Goal: Communication & Community: Ask a question

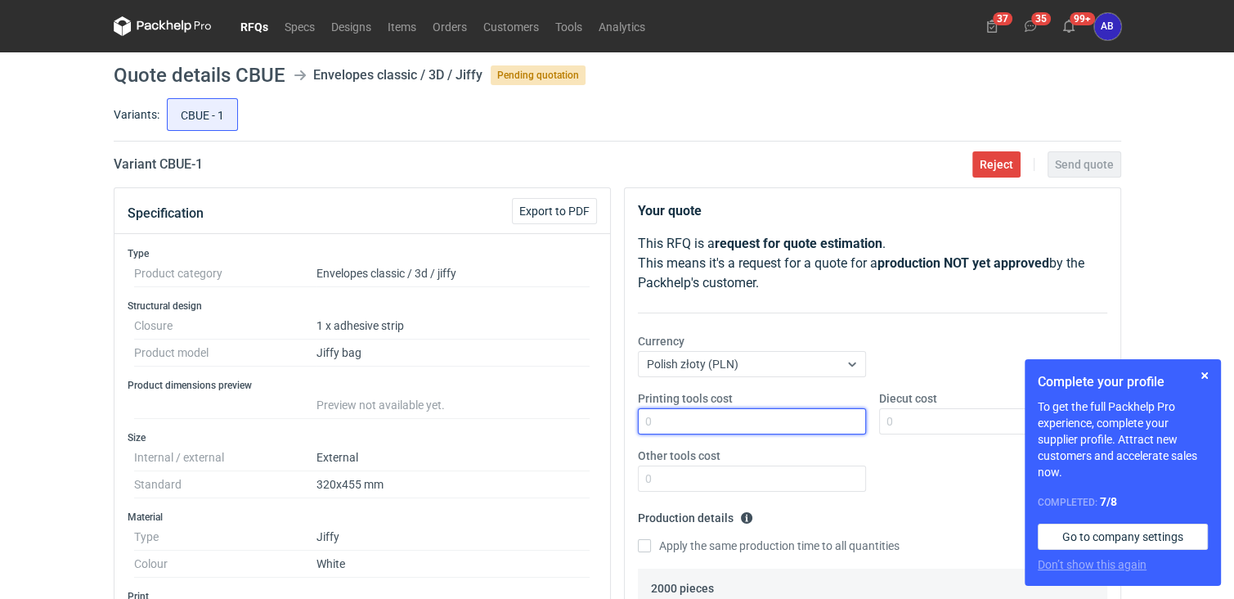
click at [671, 423] on input "Printing tools cost" at bounding box center [752, 421] width 228 height 26
type input "0"
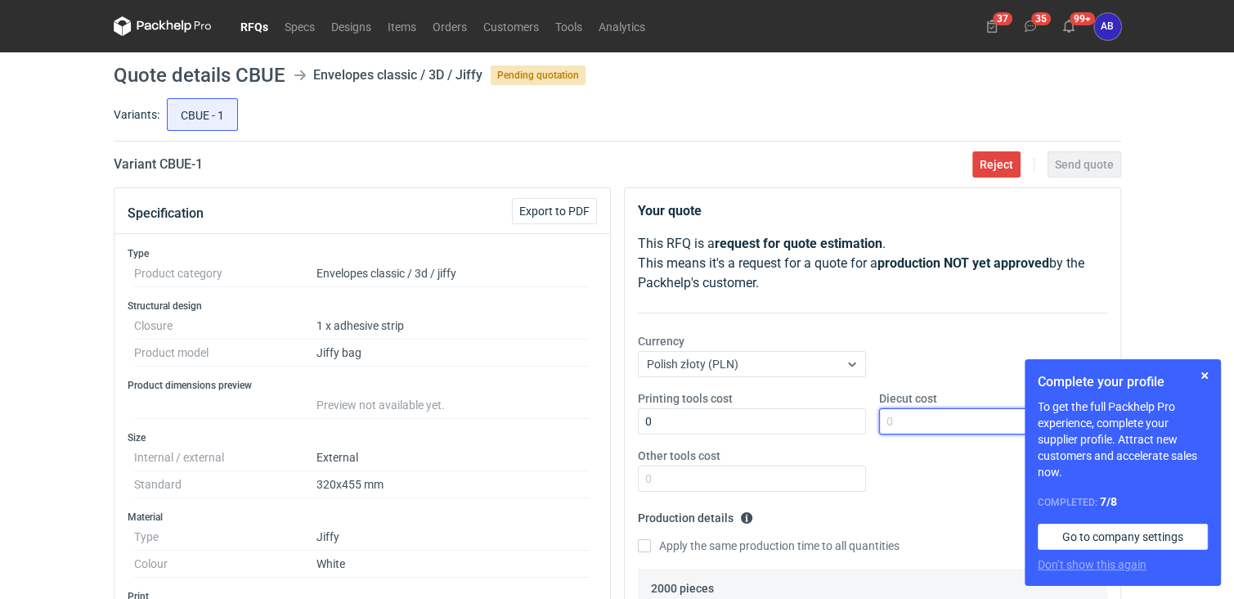
click at [939, 421] on input "Diecut cost" at bounding box center [993, 421] width 228 height 26
type input "0"
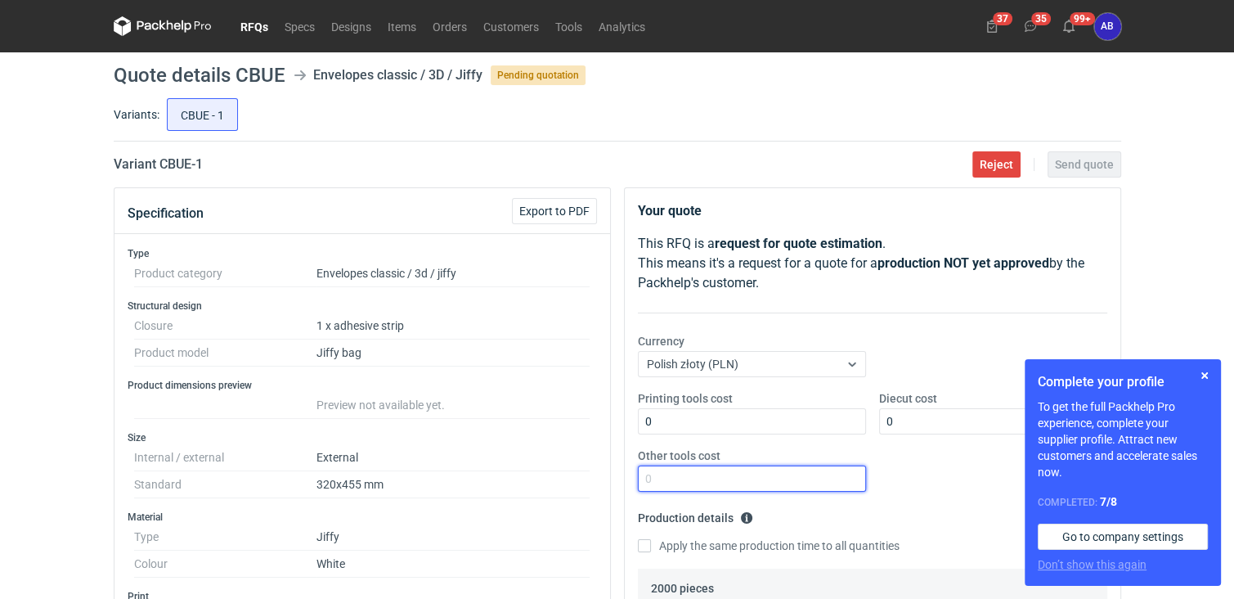
click at [763, 473] on input "Other tools cost" at bounding box center [752, 478] width 228 height 26
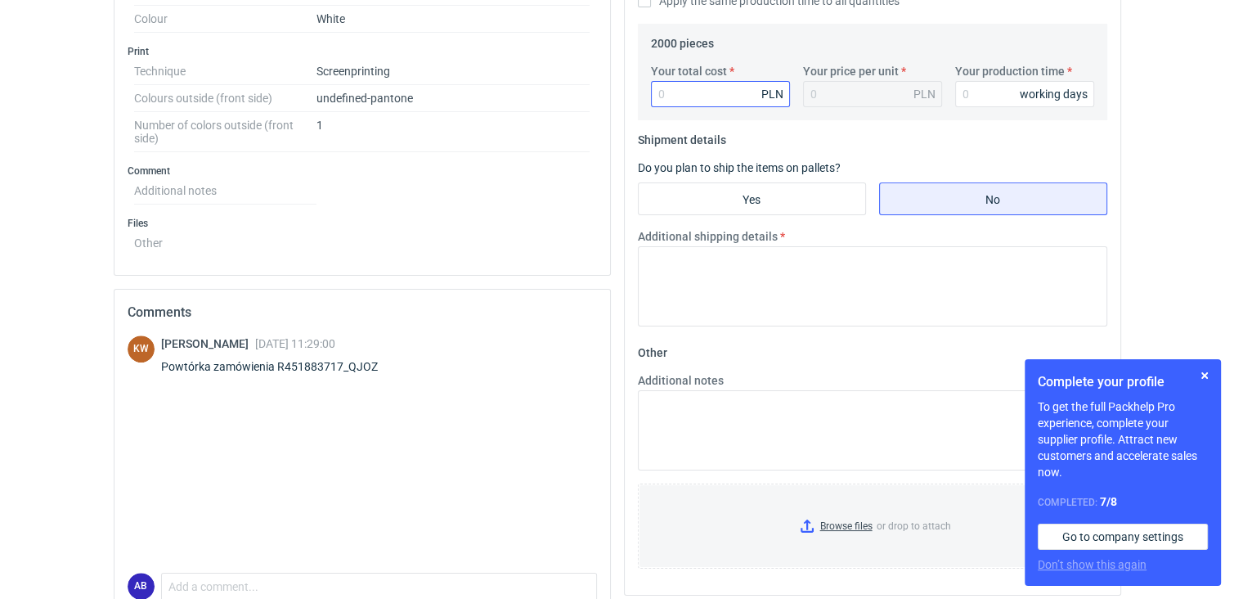
type input "0"
click at [688, 87] on input "Your total cost" at bounding box center [720, 94] width 139 height 26
type input "26"
type input "0.01"
type input "25000"
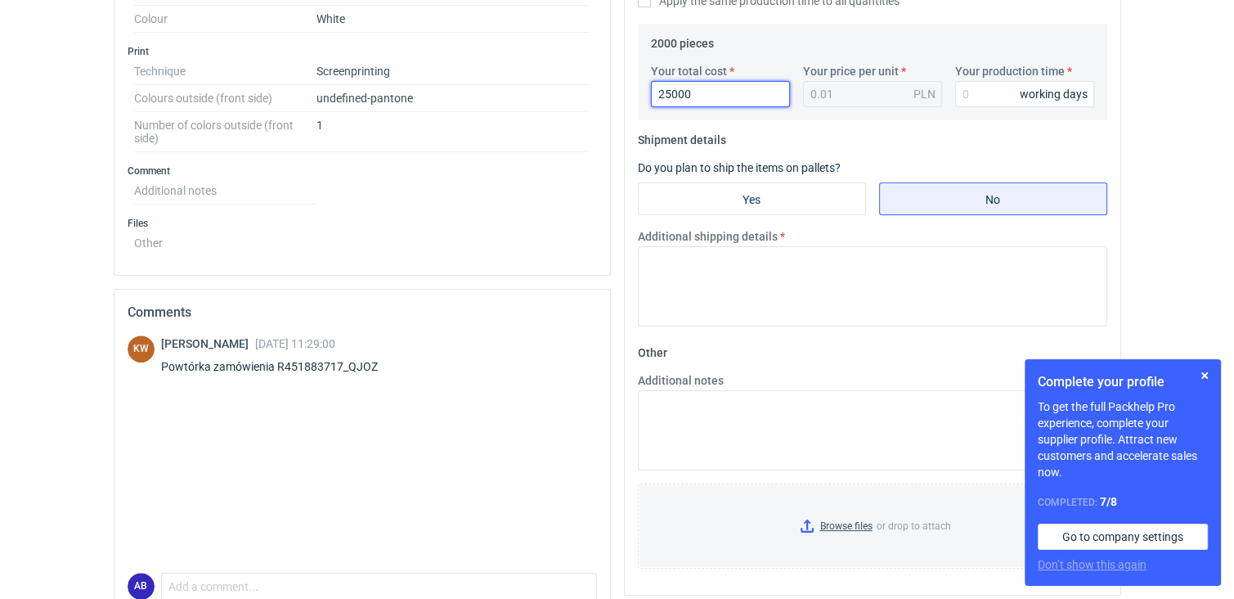
type input "12.5"
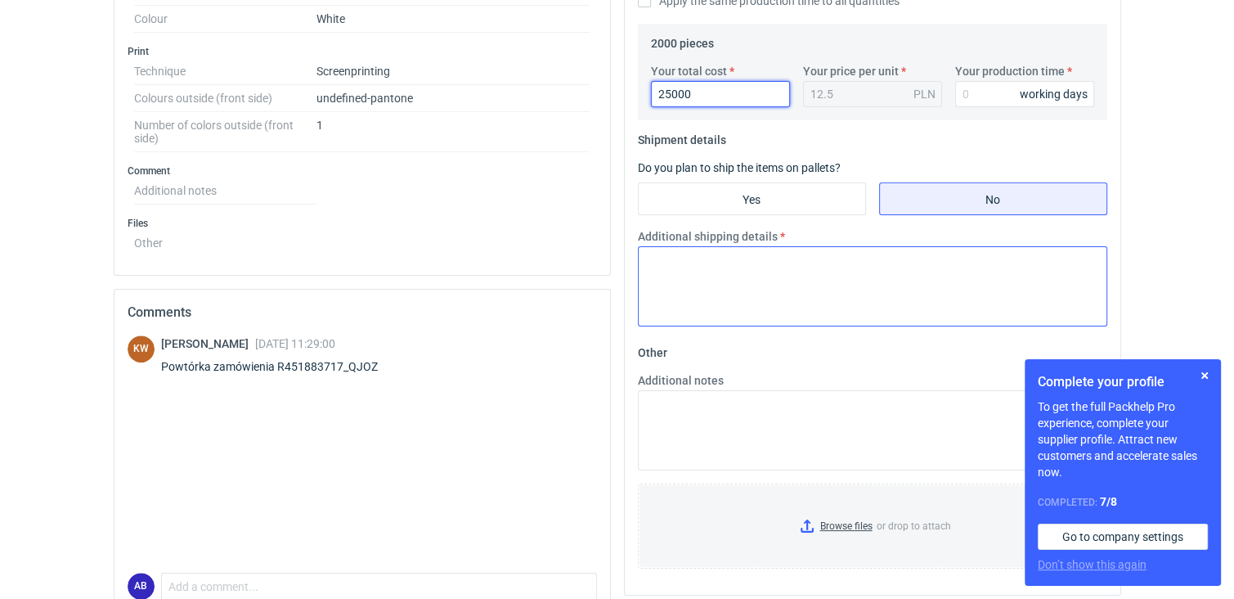
type input "2500"
type input "1.25"
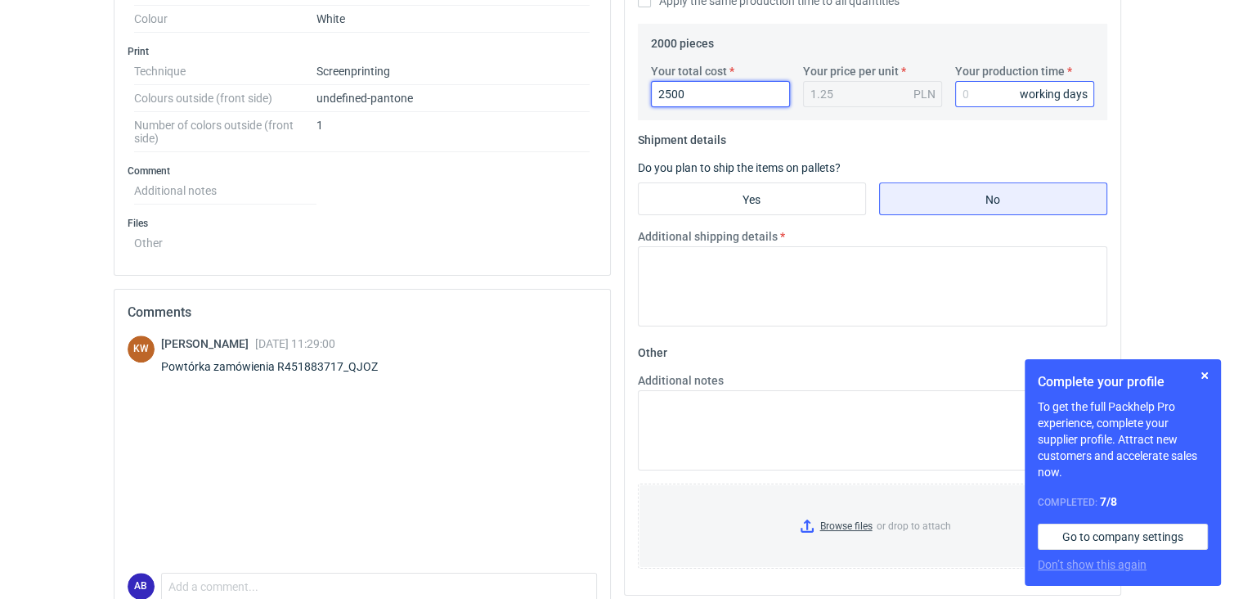
type input "2500"
click at [985, 97] on input "Your production time" at bounding box center [1024, 94] width 139 height 26
type input "8"
type input "10"
click at [752, 200] on input "Yes" at bounding box center [752, 198] width 227 height 31
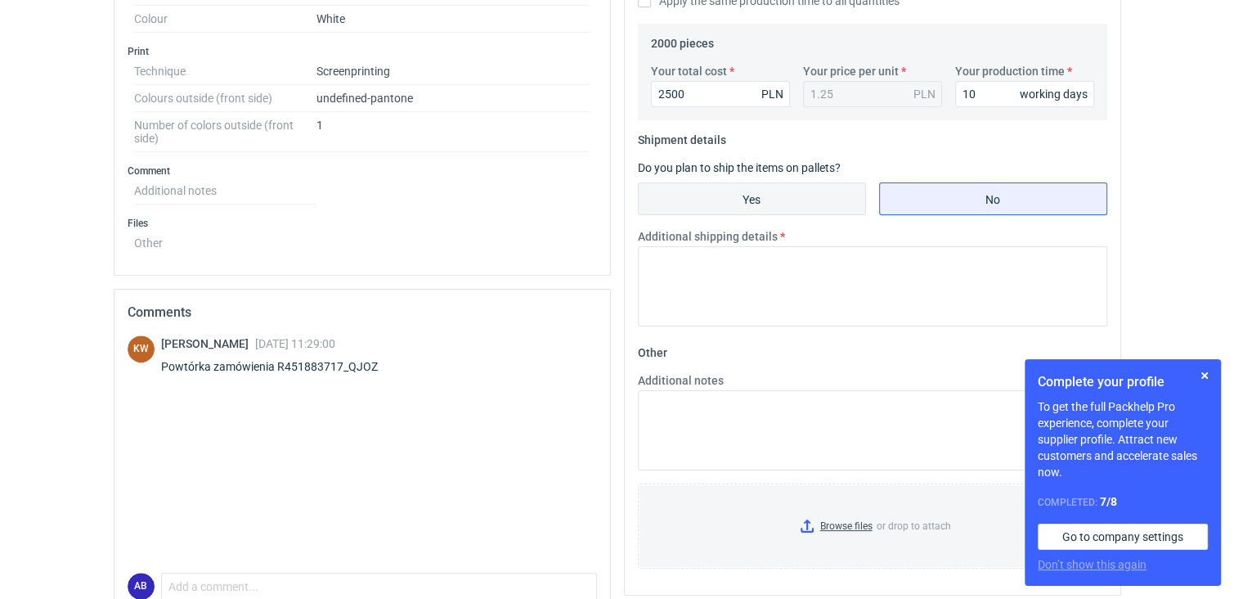
radio input "true"
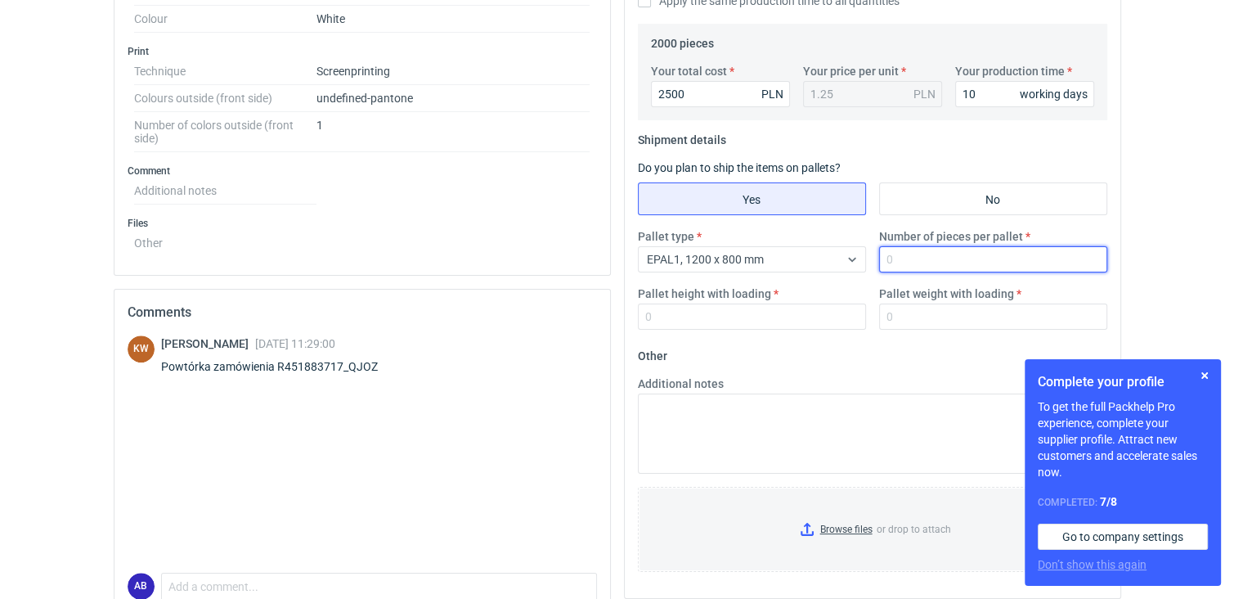
click at [915, 260] on input "Number of pieces per pallet" at bounding box center [993, 259] width 228 height 26
type input "1950"
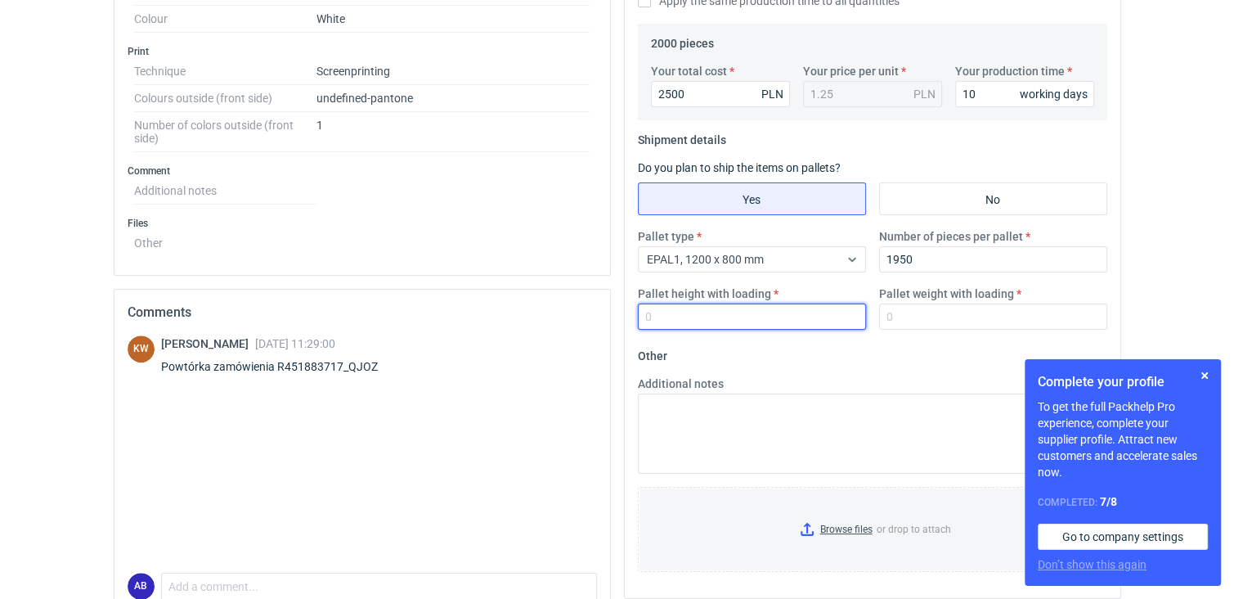
click at [675, 318] on input "Pallet height with loading" at bounding box center [752, 316] width 228 height 26
type input "200"
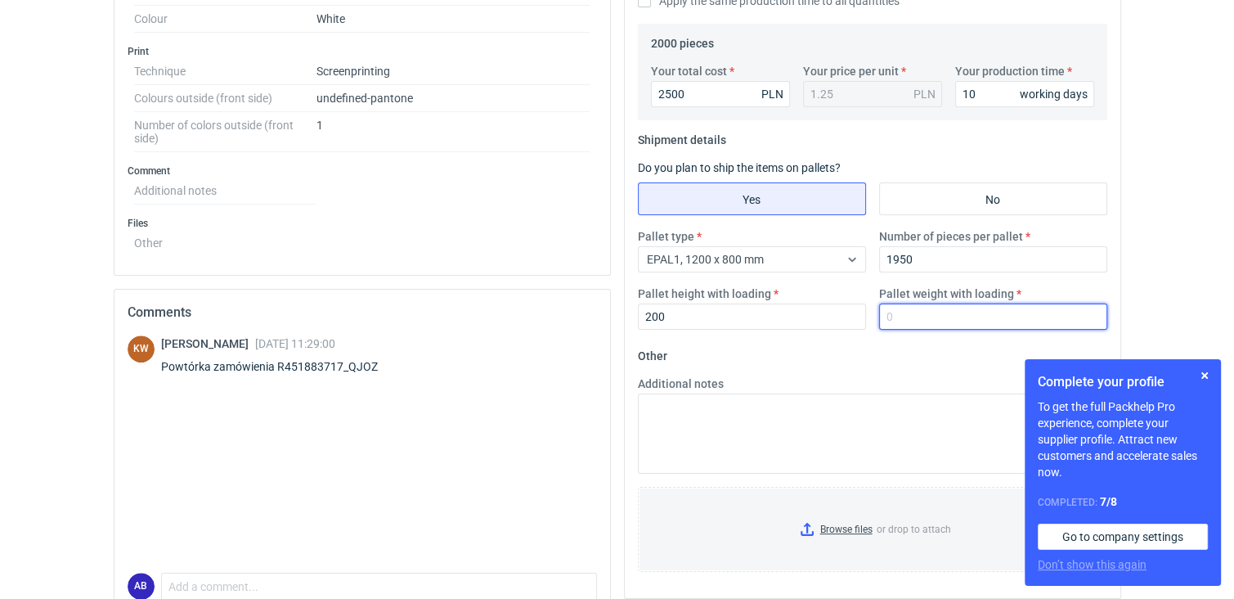
click at [917, 316] on input "Pallet weight with loading" at bounding box center [993, 316] width 228 height 26
type input "115"
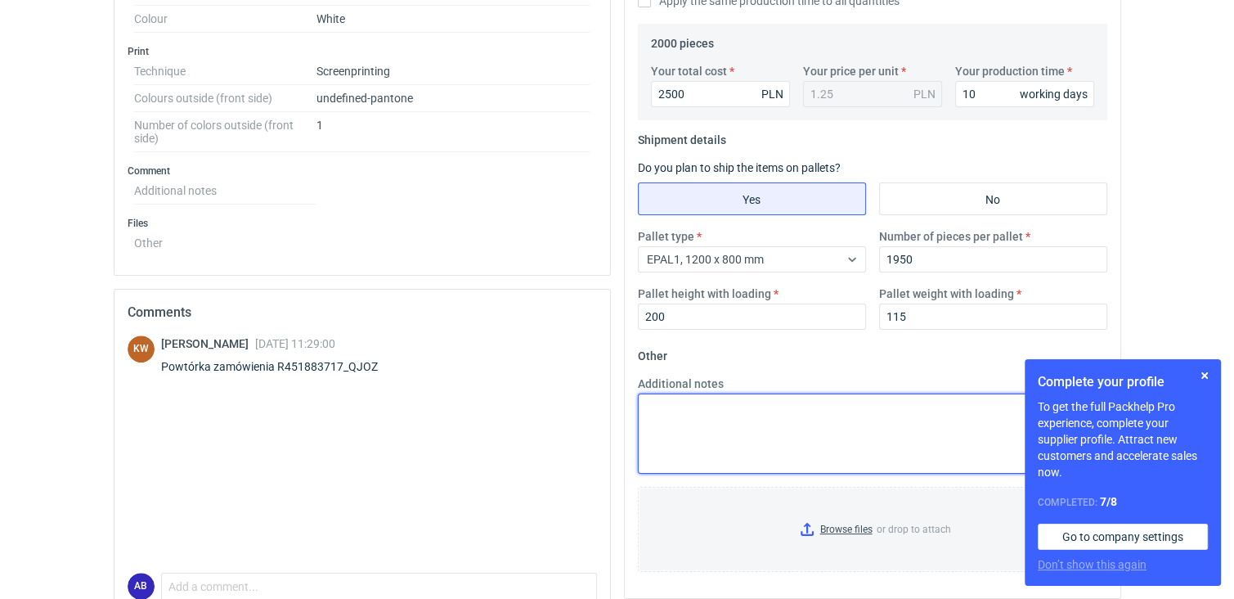
click at [770, 419] on textarea "Additional notes" at bounding box center [872, 433] width 469 height 80
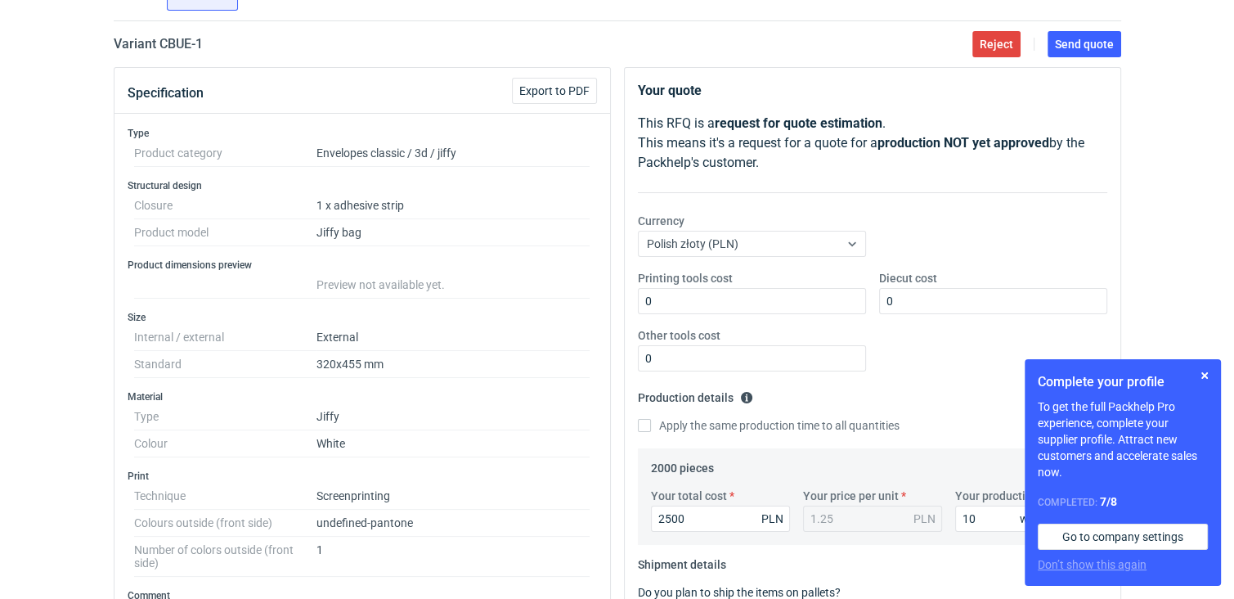
scroll to position [110, 0]
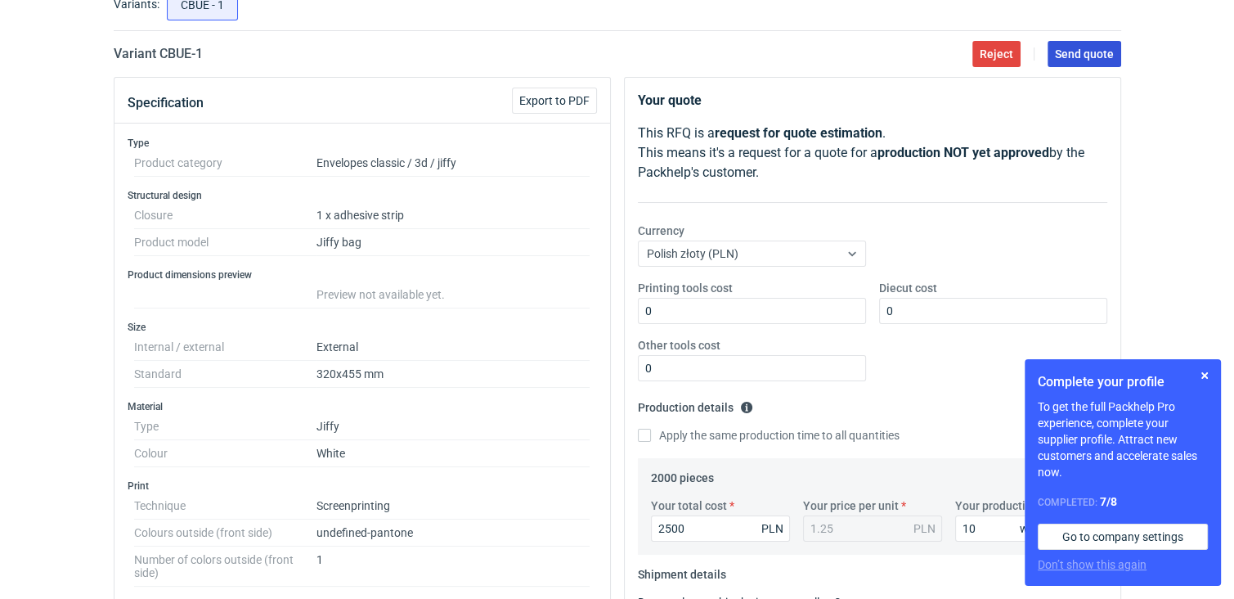
click at [1055, 50] on span "Send quote" at bounding box center [1084, 53] width 59 height 11
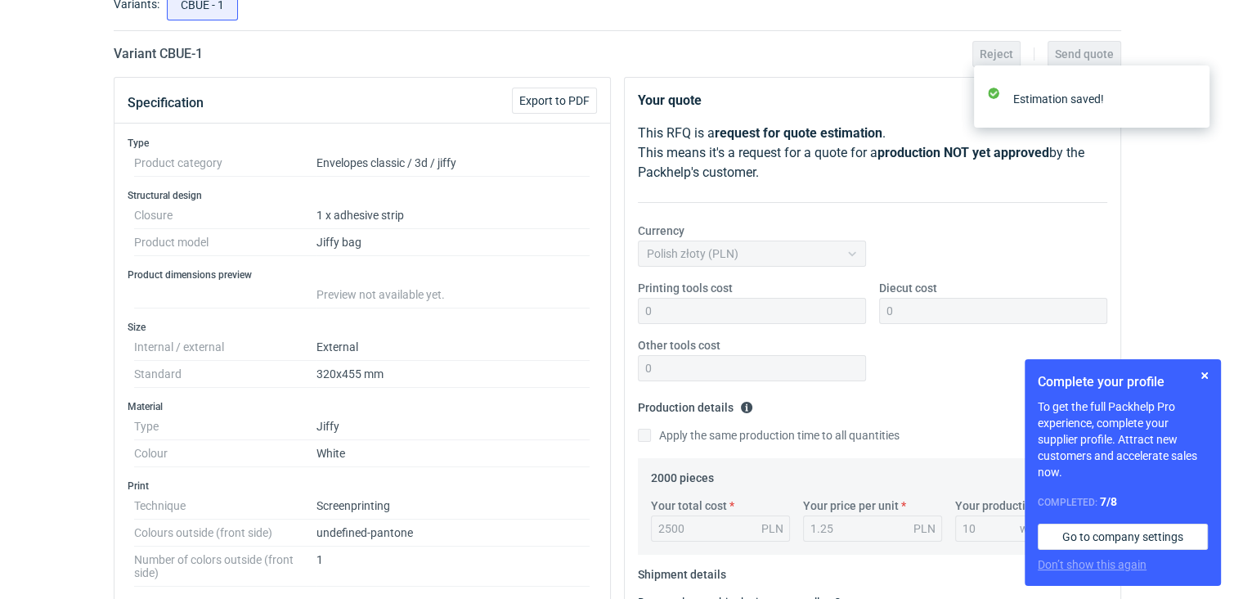
scroll to position [0, 0]
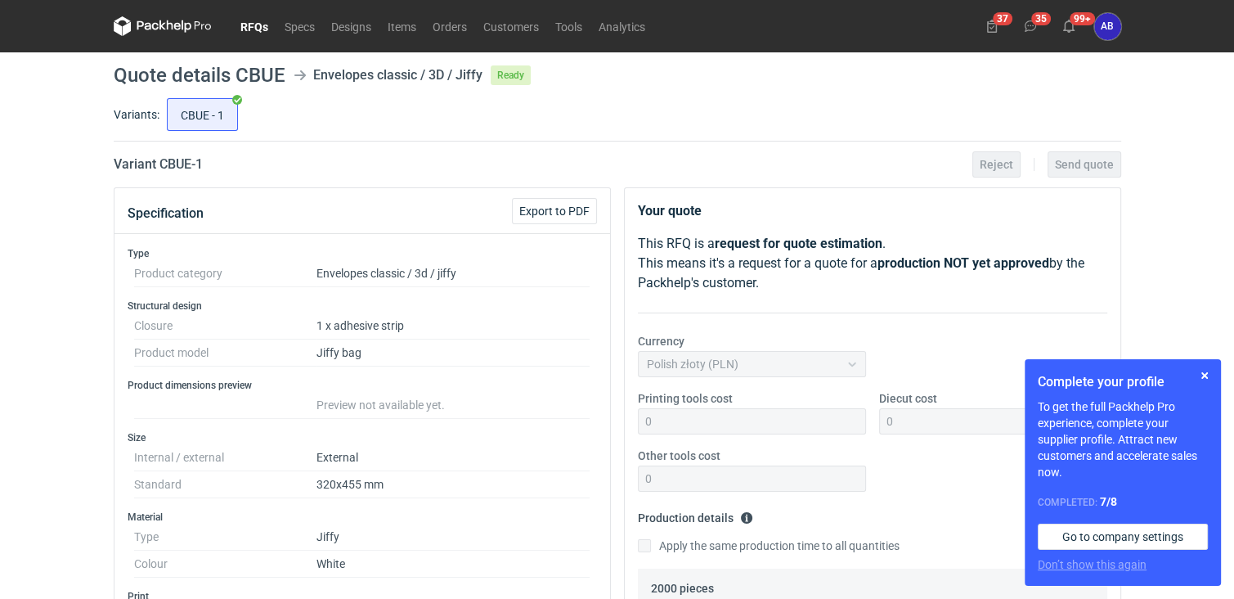
click at [253, 29] on link "RFQs" at bounding box center [254, 26] width 44 height 20
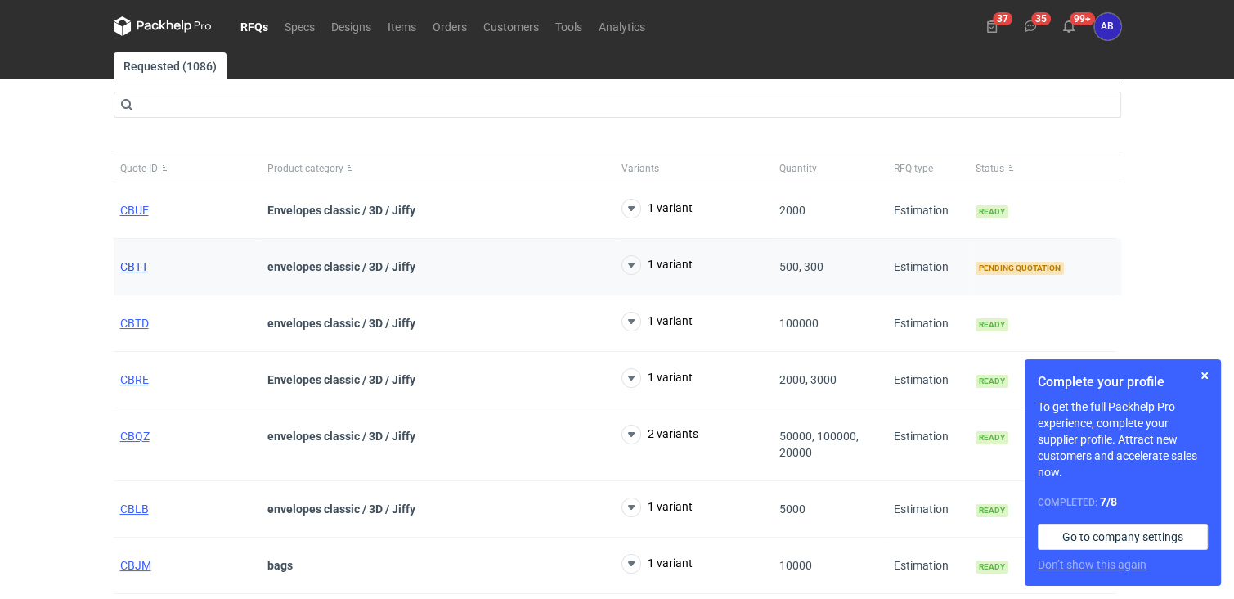
click at [131, 267] on span "CBTT" at bounding box center [134, 266] width 28 height 13
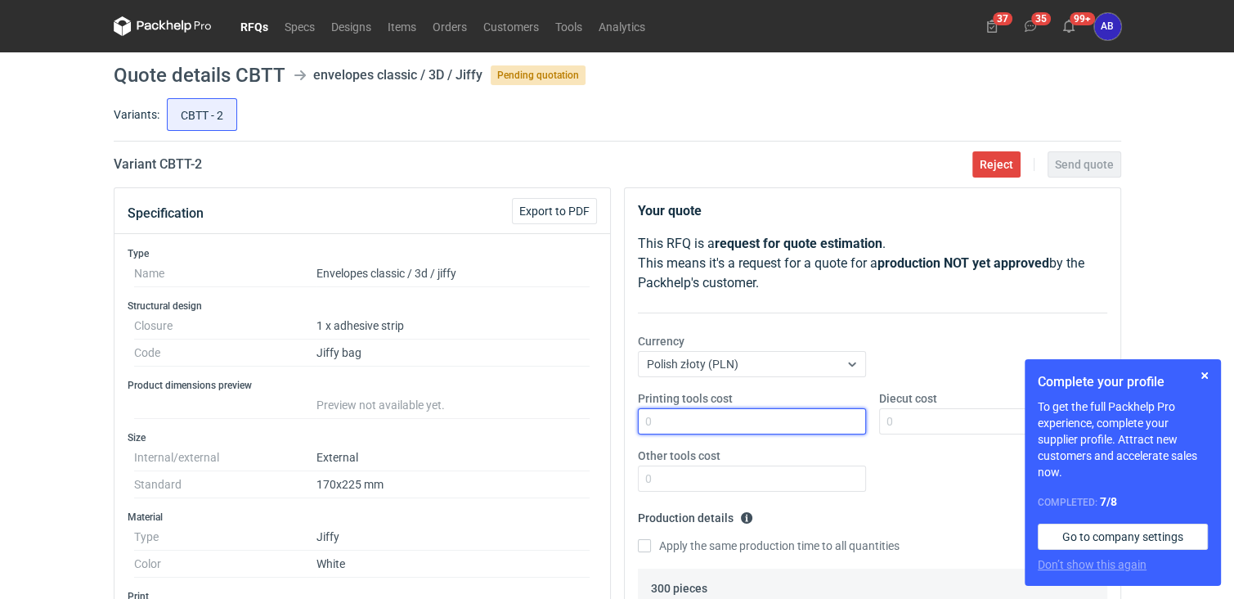
click at [681, 421] on input "Printing tools cost" at bounding box center [752, 421] width 228 height 26
type input "0"
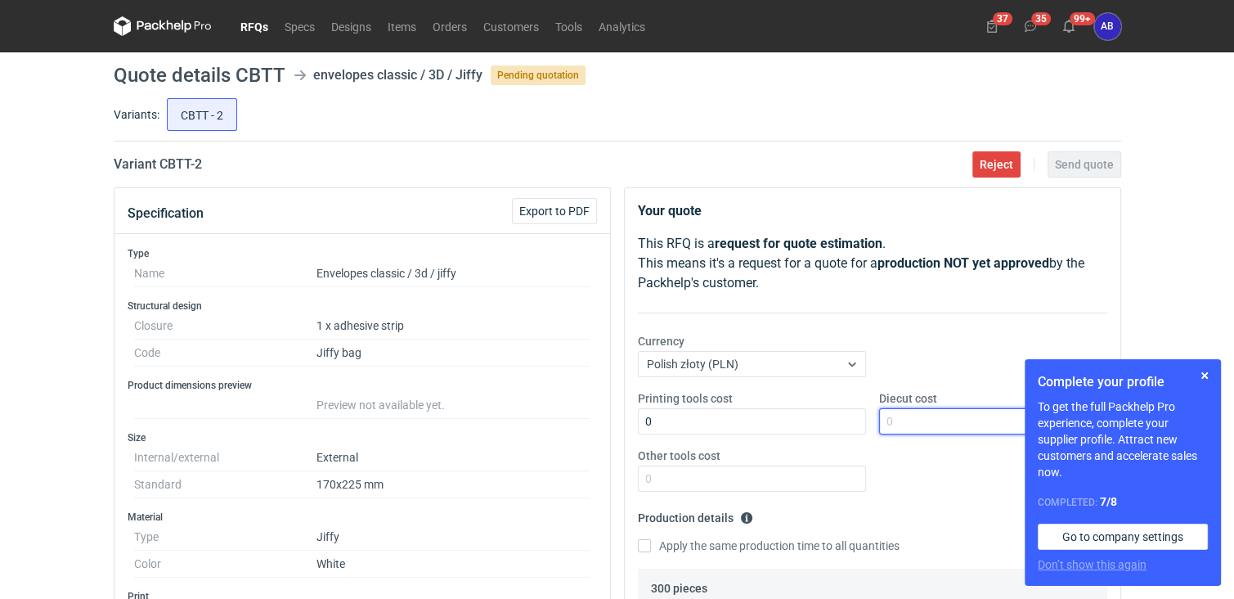
click at [899, 421] on input "Diecut cost" at bounding box center [993, 421] width 228 height 26
type input "0"
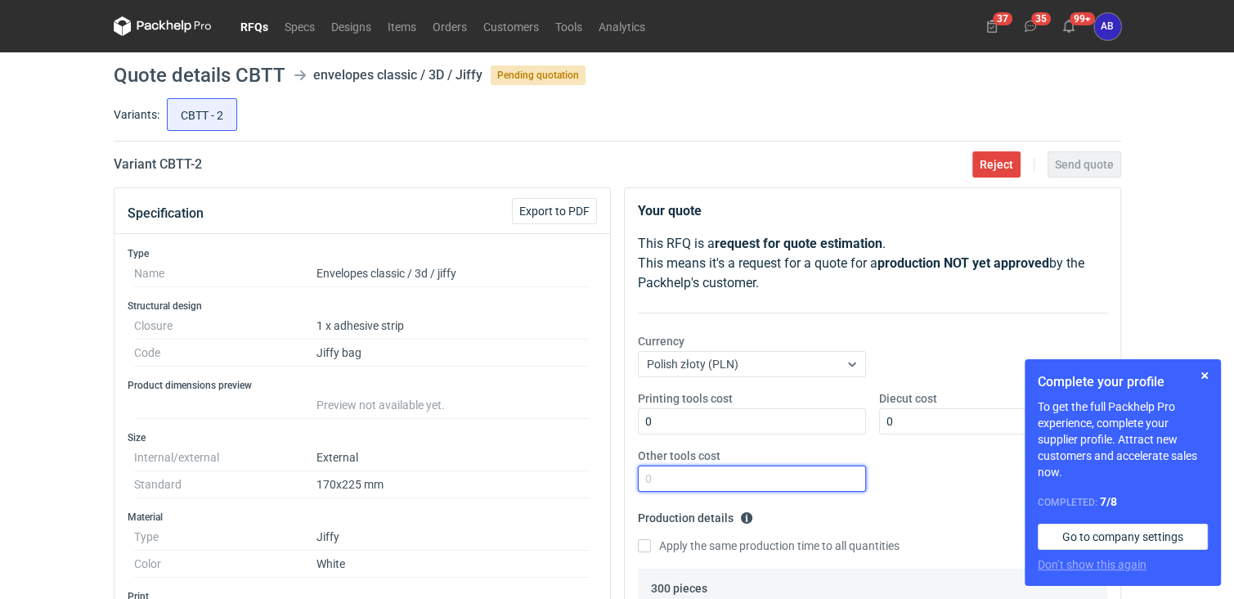
click at [751, 475] on input "Other tools cost" at bounding box center [752, 478] width 228 height 26
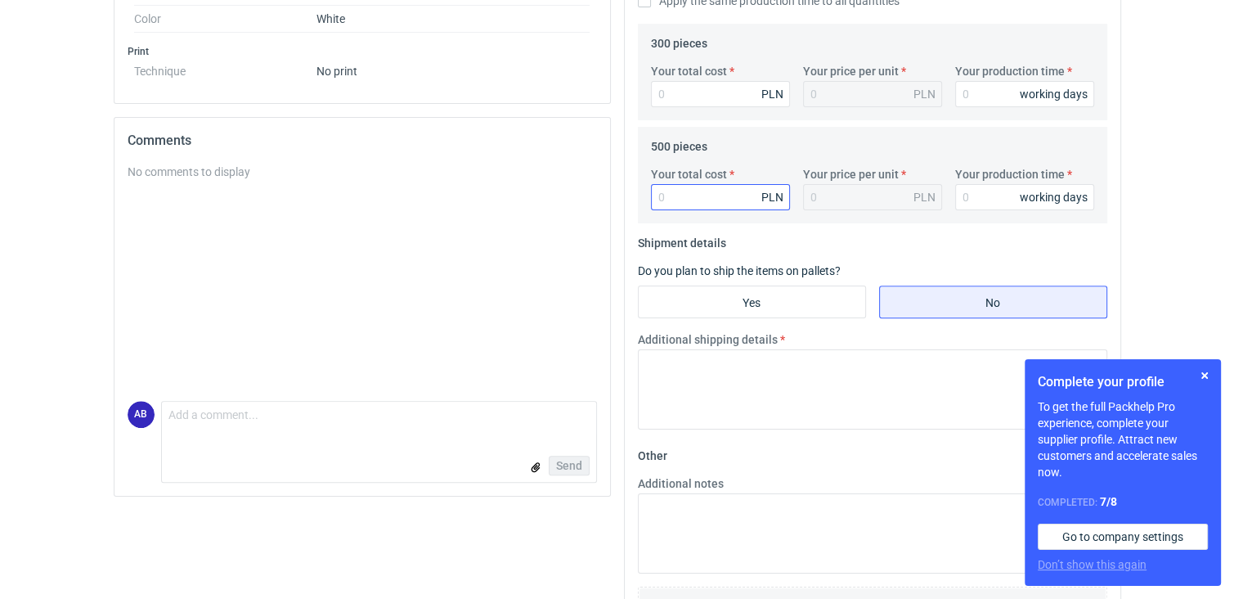
type input "0"
click at [698, 200] on input "Your total cost" at bounding box center [720, 197] width 139 height 26
type input "57"
type input "0.11"
type input "5"
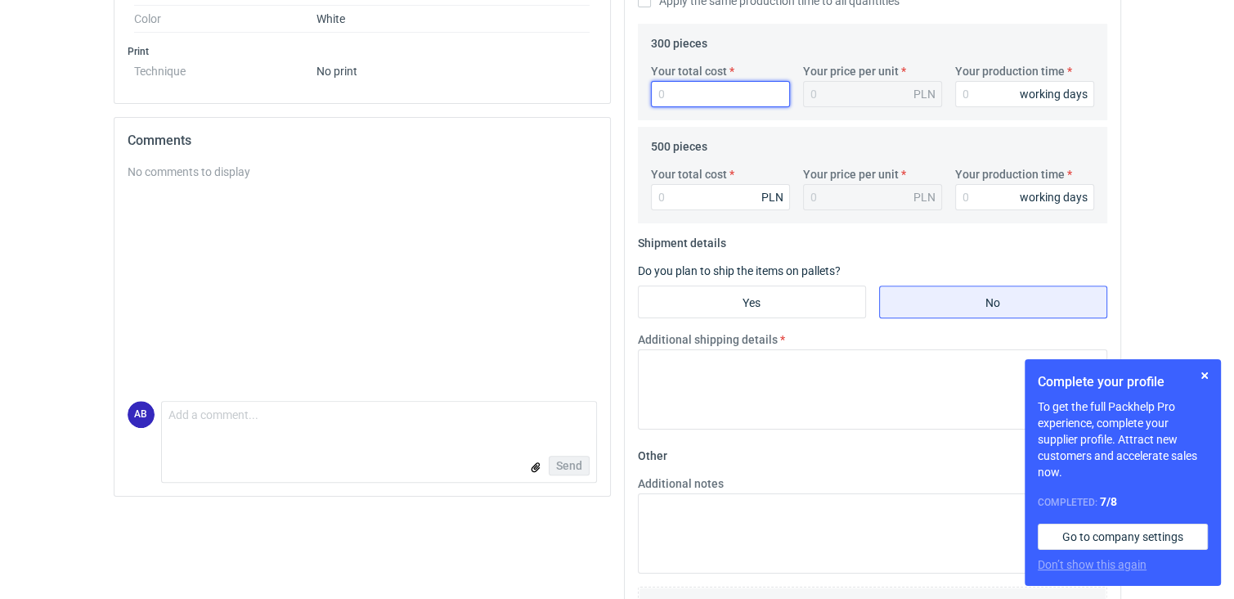
click at [677, 87] on input "Your total cost" at bounding box center [720, 94] width 139 height 26
type input "57"
type input "0.19"
type input "57"
click at [967, 96] on input "Your production time" at bounding box center [1024, 94] width 139 height 26
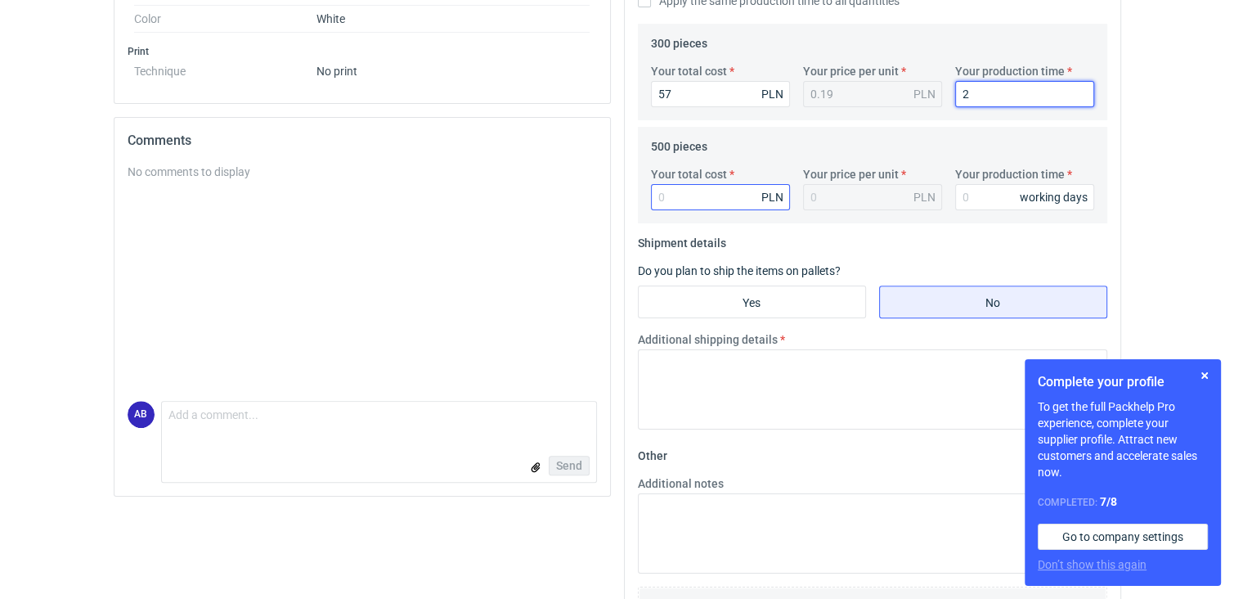
type input "2"
click at [714, 202] on input "Your total cost" at bounding box center [720, 197] width 139 height 26
type input "9"
type input "0.02"
type input "95"
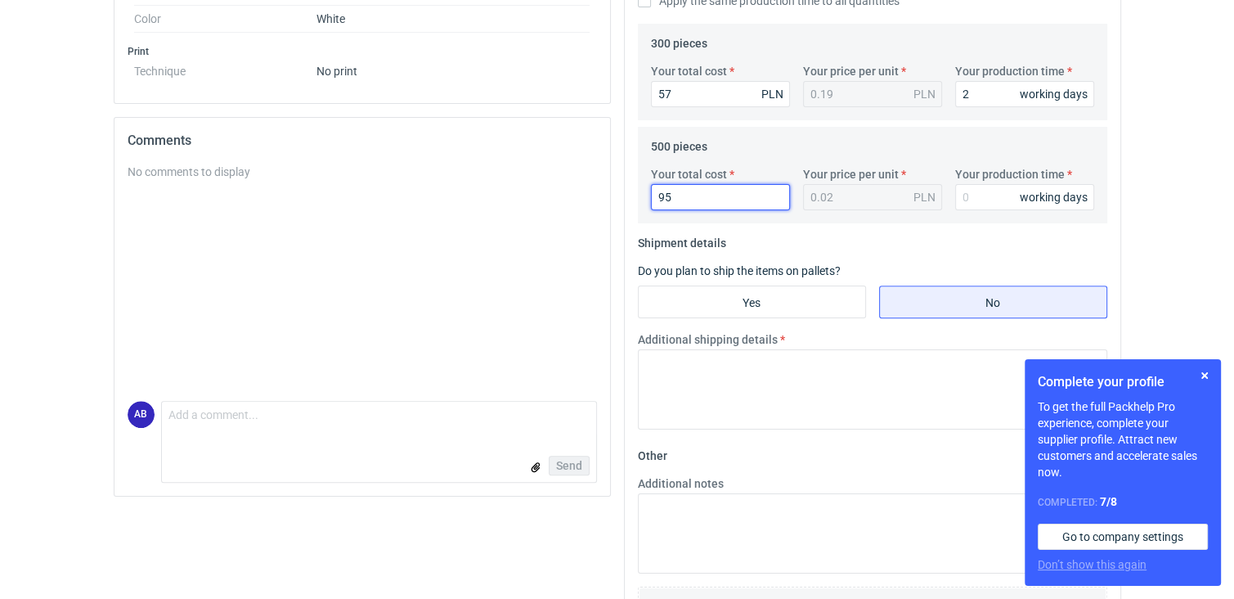
type input "0.19"
type input "95"
click at [995, 194] on input "Your production time" at bounding box center [1024, 197] width 139 height 26
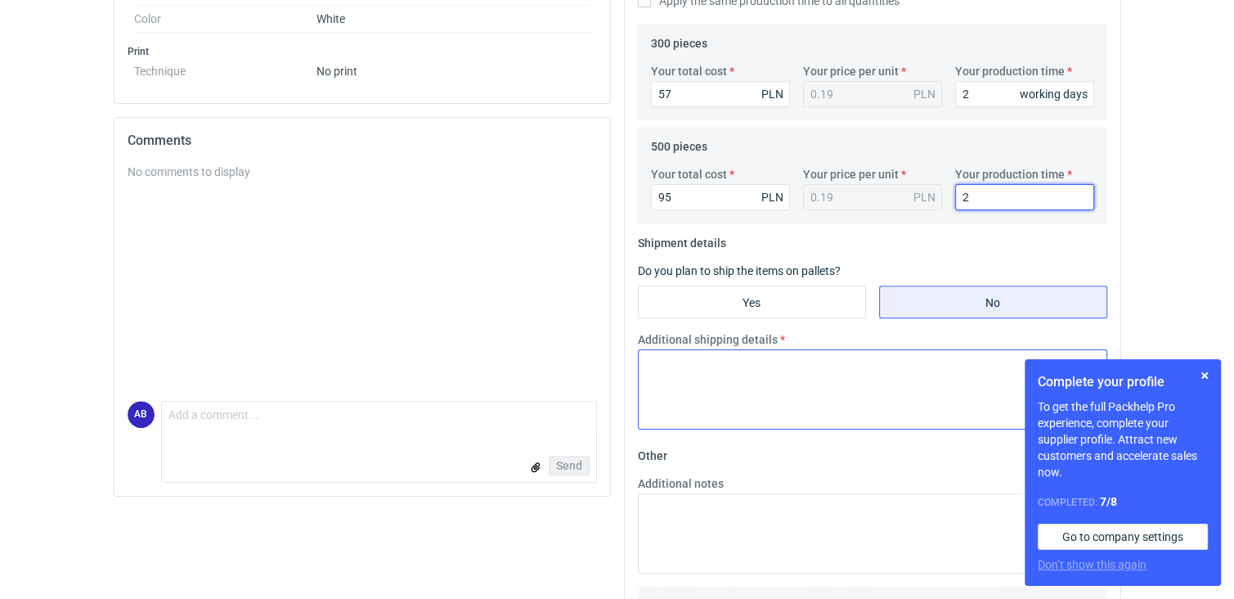
type input "2"
click at [801, 401] on textarea "Additional shipping details" at bounding box center [872, 389] width 469 height 80
type textarea "0"
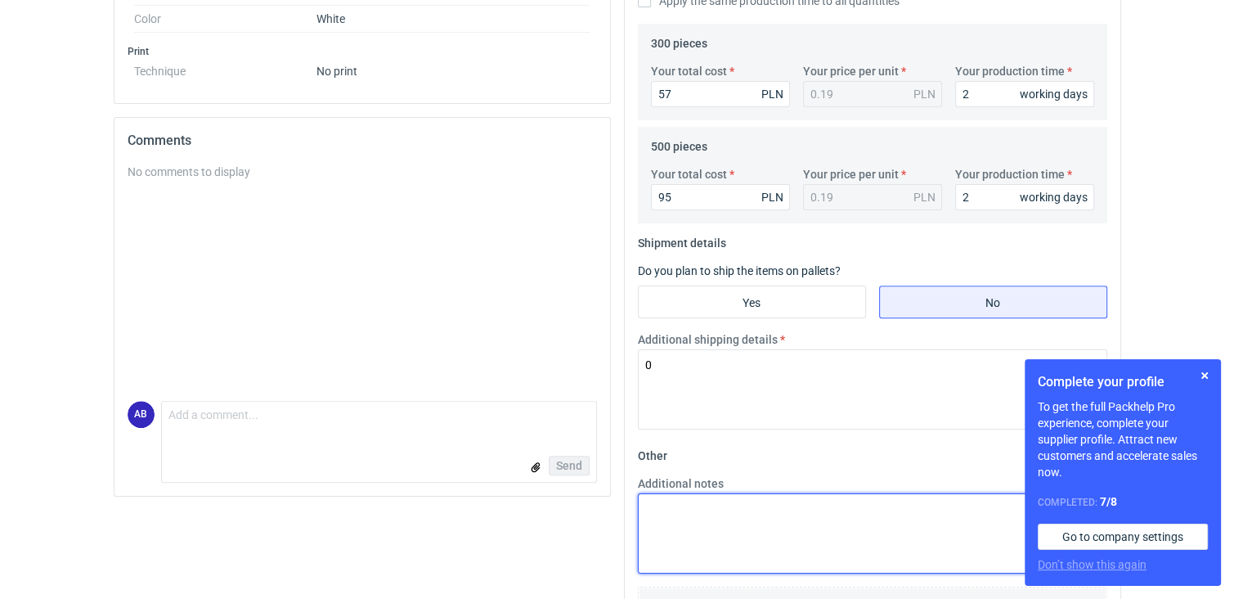
click at [725, 509] on textarea "Additional notes" at bounding box center [872, 533] width 469 height 80
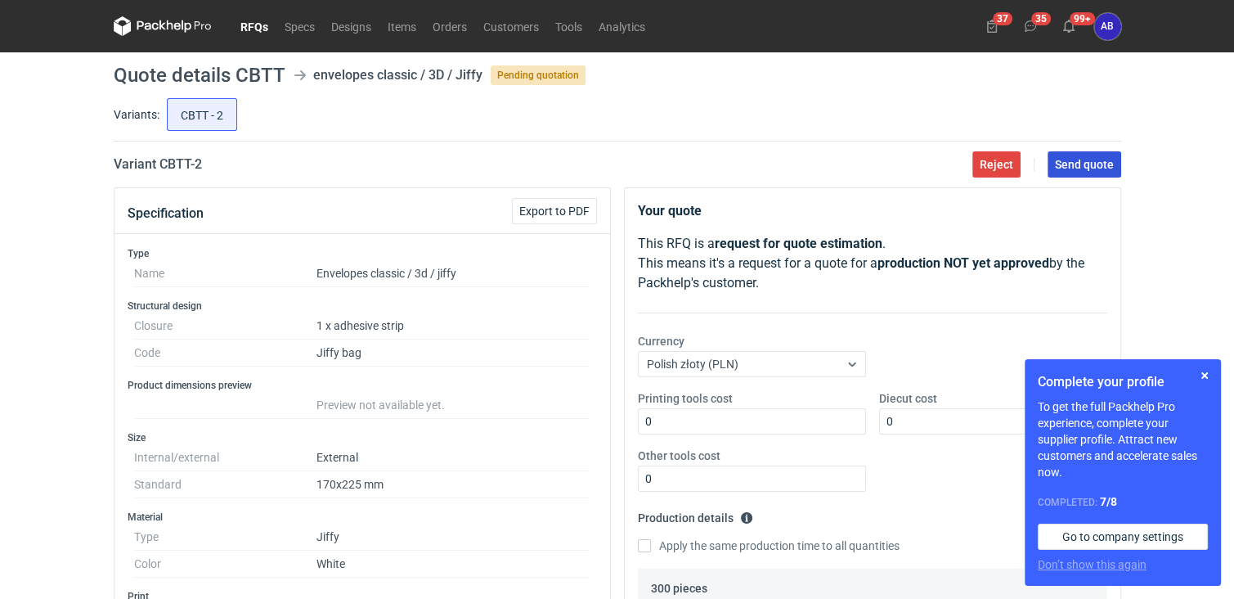
type textarea "0"
click at [1070, 172] on button "Send quote" at bounding box center [1084, 164] width 74 height 26
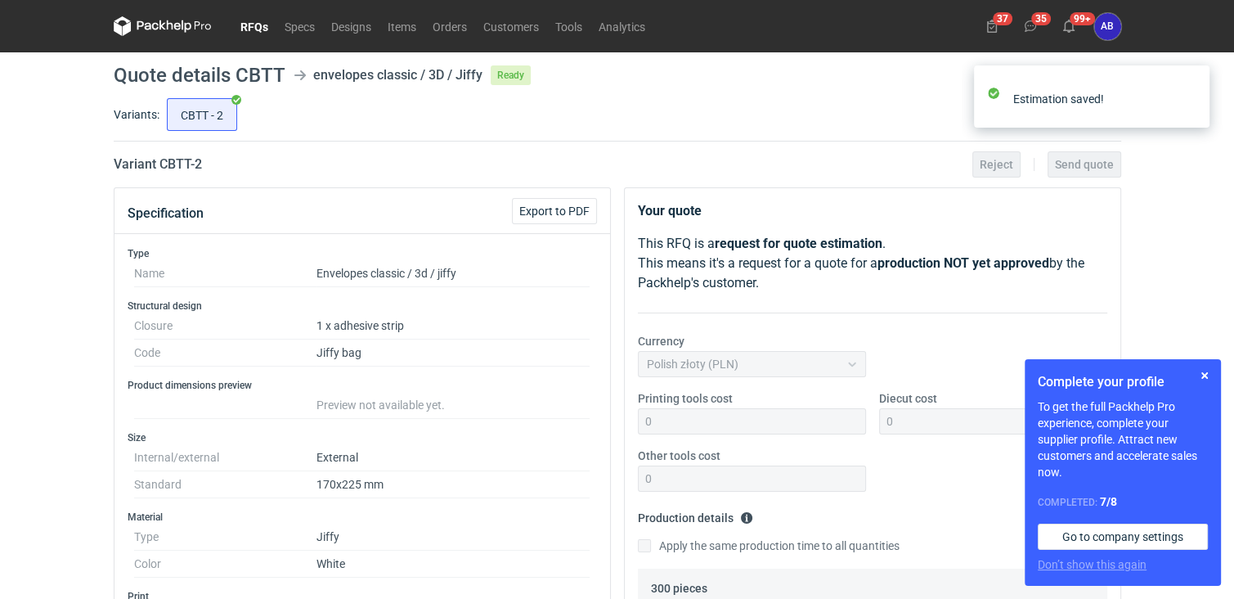
click at [258, 25] on link "RFQs" at bounding box center [254, 26] width 44 height 20
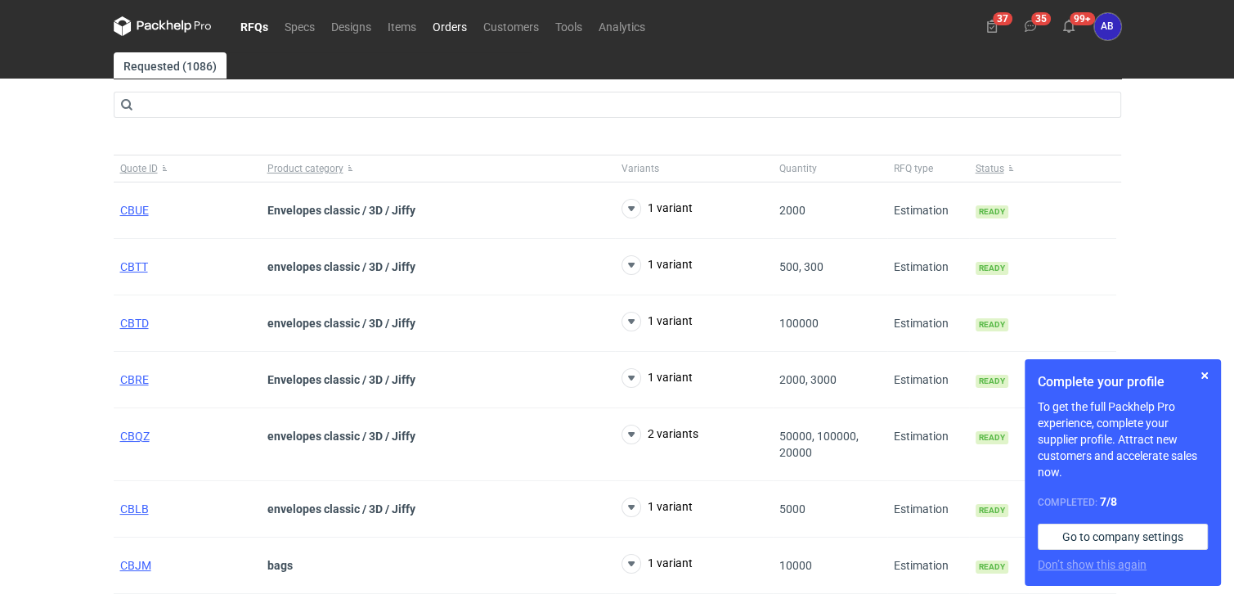
click at [447, 29] on link "Orders" at bounding box center [449, 26] width 51 height 20
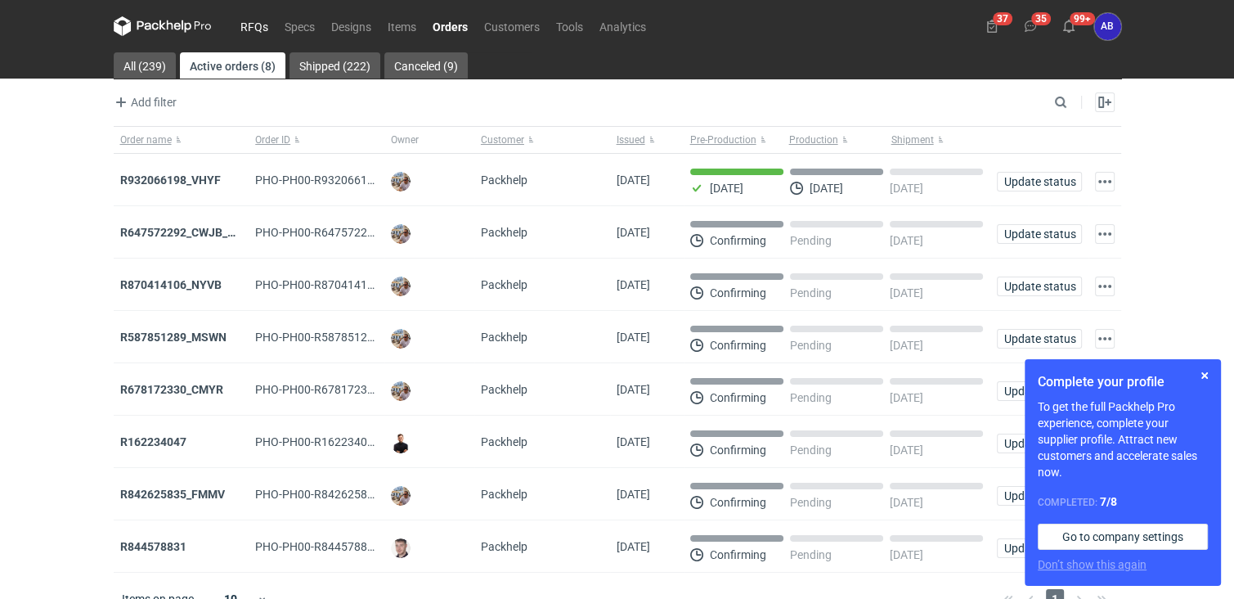
click at [258, 34] on link "RFQs" at bounding box center [254, 26] width 44 height 20
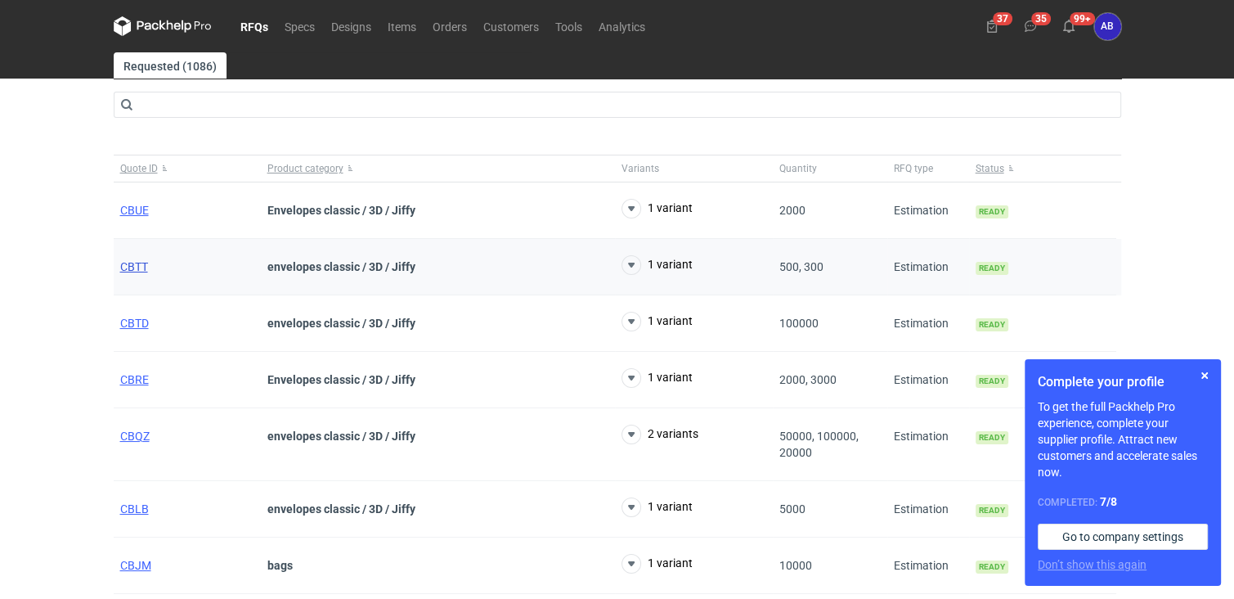
click at [128, 267] on span "CBTT" at bounding box center [134, 266] width 28 height 13
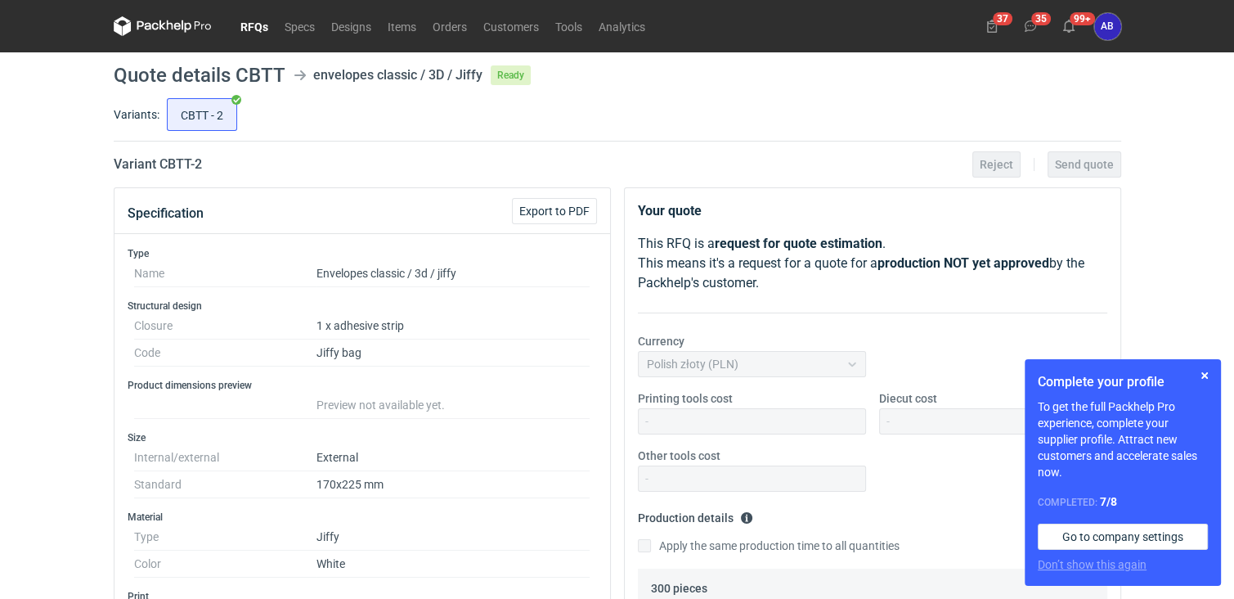
scroll to position [545, 0]
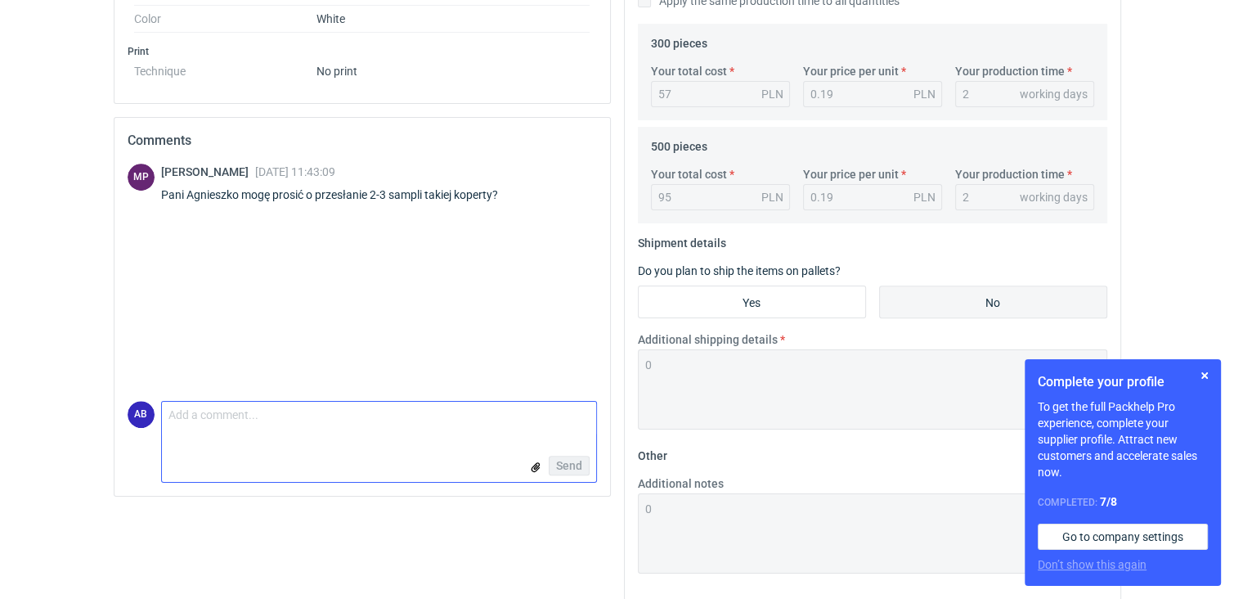
click at [213, 429] on textarea "Comment message" at bounding box center [379, 418] width 434 height 34
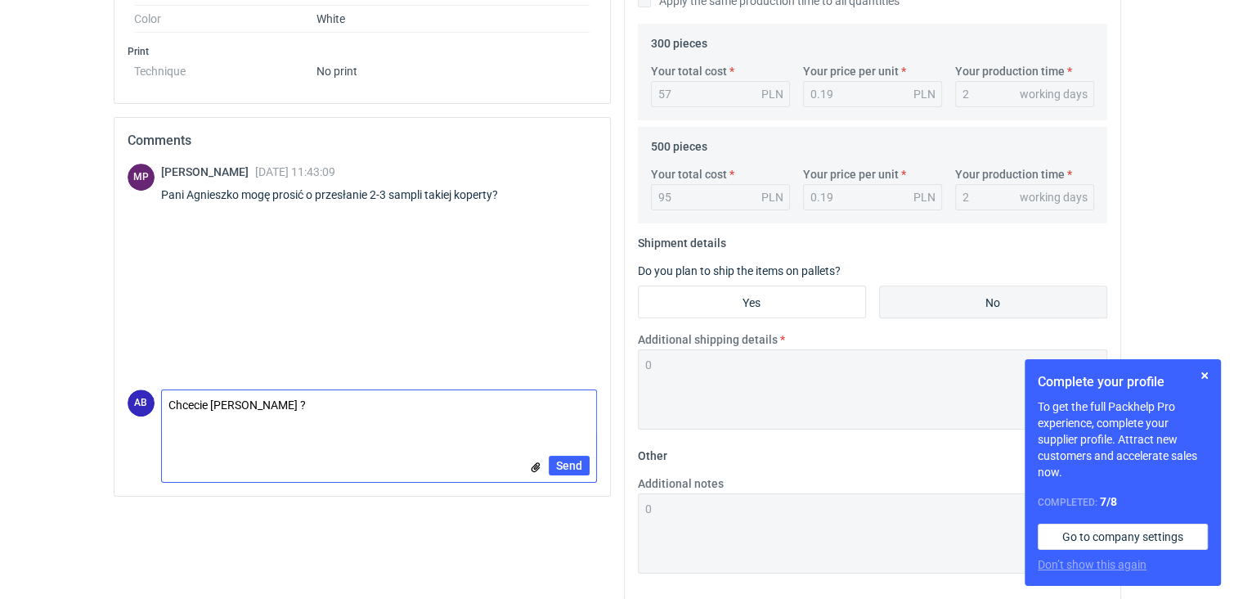
scroll to position [0, 0]
type textarea "Chcecie [PERSON_NAME] ?"
click at [573, 462] on span "Send" at bounding box center [569, 465] width 26 height 11
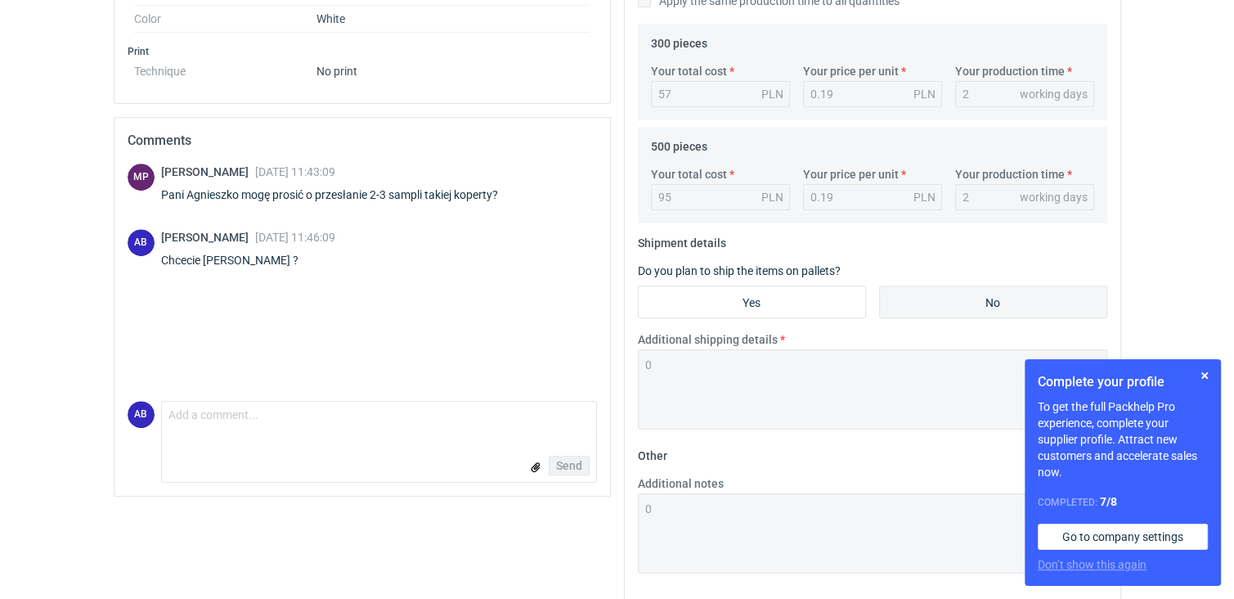
click at [226, 433] on form "Comment message Send" at bounding box center [379, 442] width 436 height 82
click at [227, 426] on textarea "Comment message" at bounding box center [379, 418] width 434 height 34
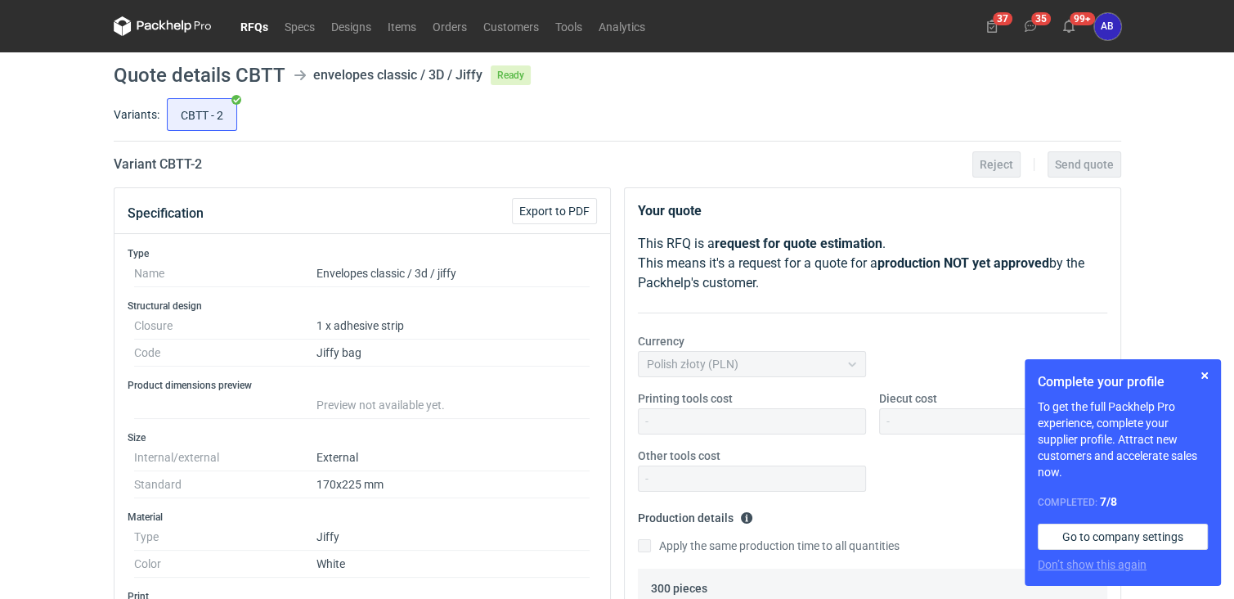
scroll to position [545, 0]
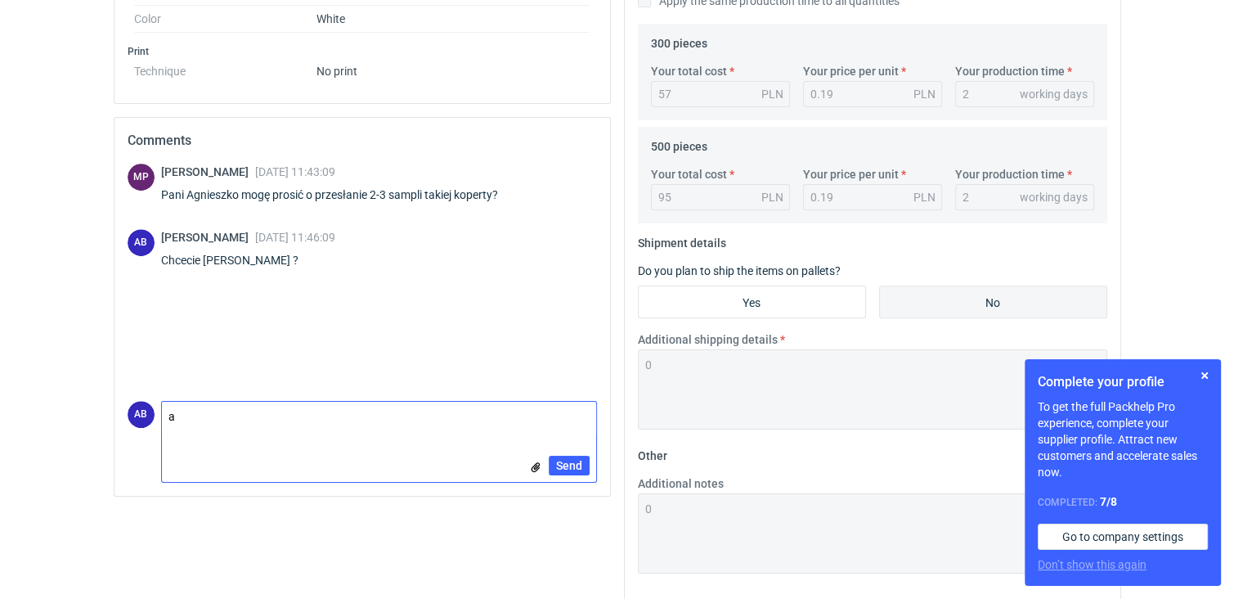
type textarea "a"
type textarea "A u Pani Klaudii we wzorach nie znajdziecie ?"
click at [535, 464] on input "file" at bounding box center [535, 466] width 13 height 17
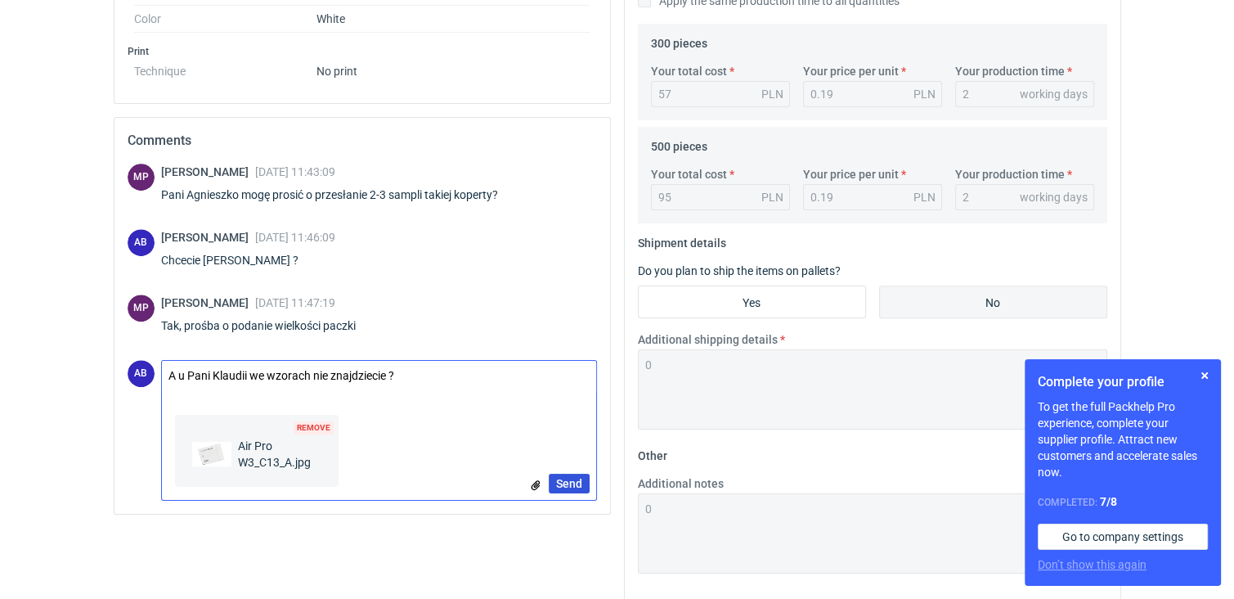
click at [576, 482] on span "Send" at bounding box center [569, 483] width 26 height 11
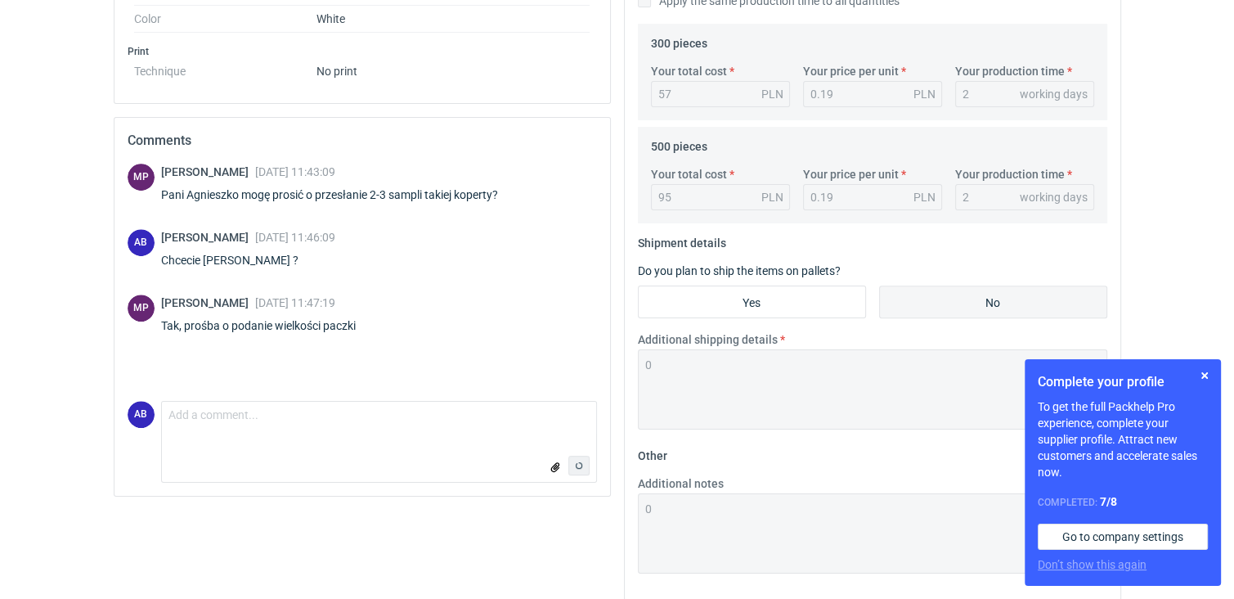
scroll to position [290, 0]
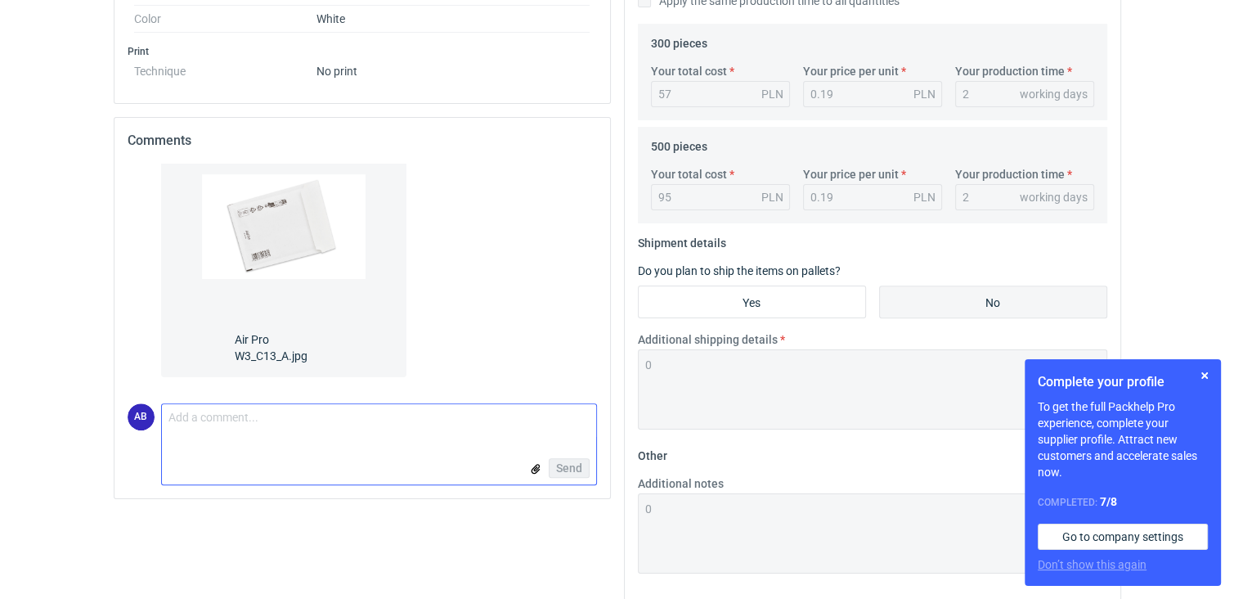
click at [265, 418] on textarea "Comment message" at bounding box center [379, 421] width 434 height 34
type textarea "z FSC :)"
click at [572, 462] on span "Send" at bounding box center [569, 467] width 26 height 11
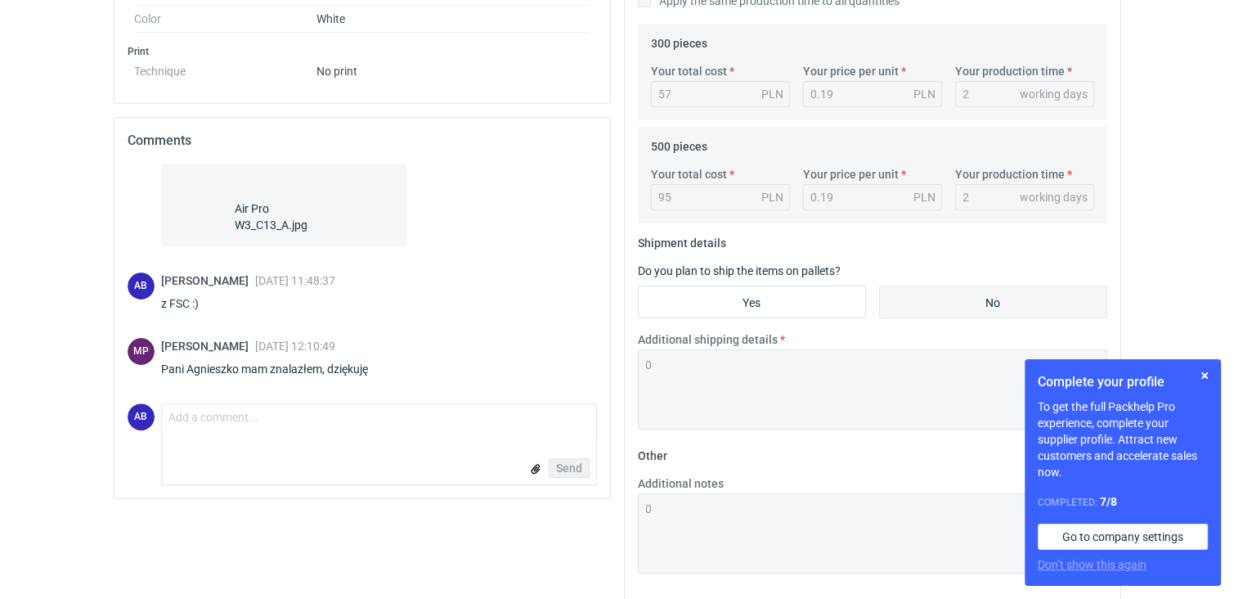
scroll to position [557, 0]
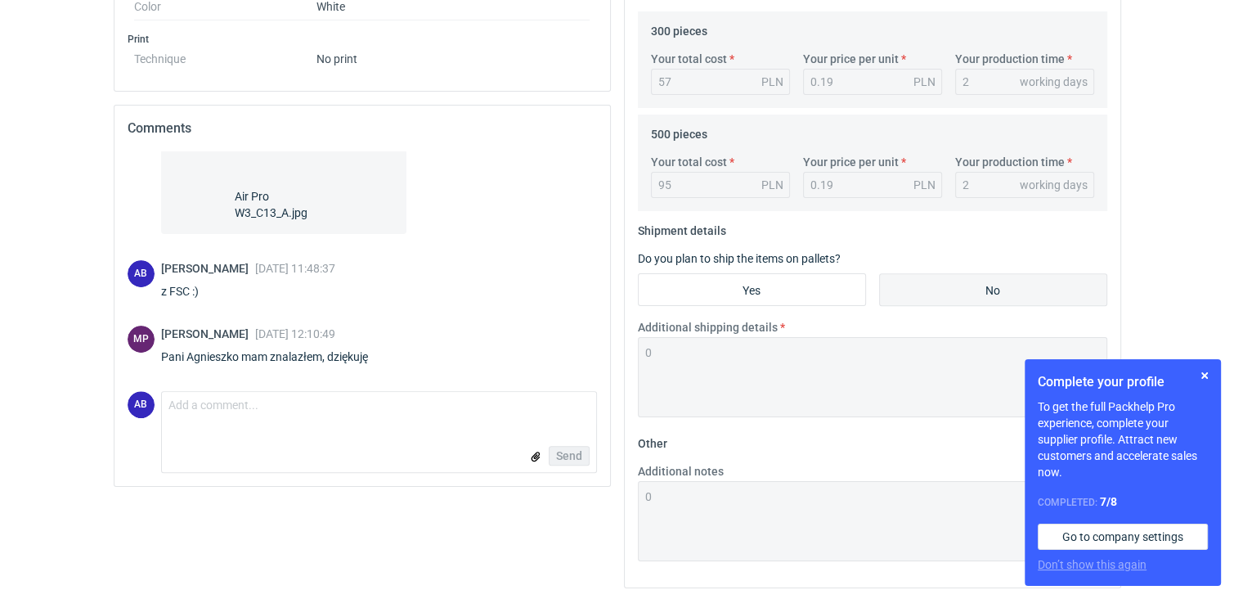
click at [348, 424] on form "Comment message Send" at bounding box center [379, 432] width 436 height 82
click at [337, 417] on textarea "Comment message" at bounding box center [379, 409] width 434 height 34
type textarea "czyli nie szykować ?"
click at [579, 469] on span "Send" at bounding box center [569, 466] width 26 height 11
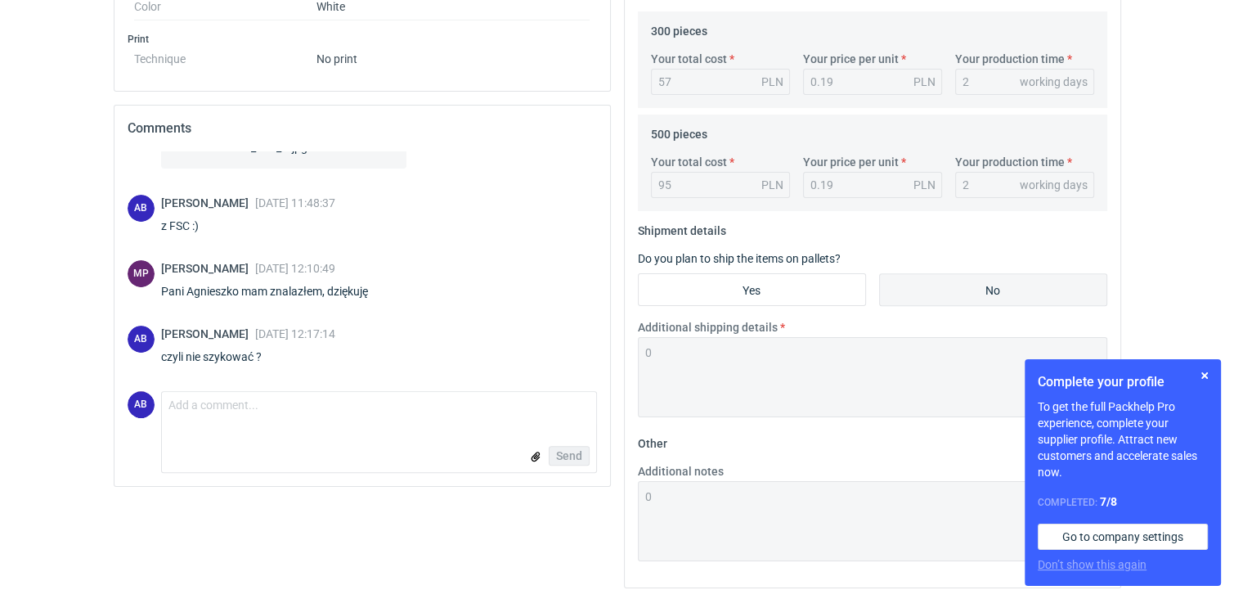
scroll to position [552, 0]
